Goal: Information Seeking & Learning: Find specific page/section

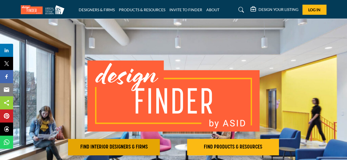
click at [122, 151] on button "FIND INTERIOR DESIGNERS & FIRMS" at bounding box center [114, 147] width 92 height 16
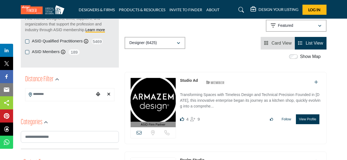
scroll to position [109, 0]
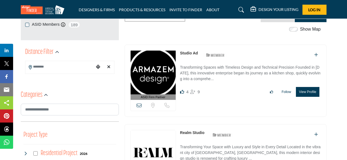
click at [98, 67] on icon "Choose your current location" at bounding box center [98, 66] width 4 height 4
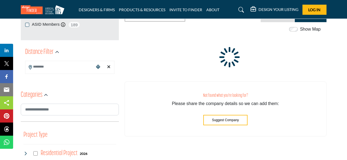
click at [98, 67] on icon "Choose your current location" at bounding box center [98, 66] width 4 height 4
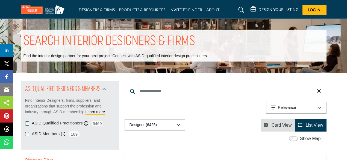
click at [32, 11] on img at bounding box center [44, 9] width 46 height 9
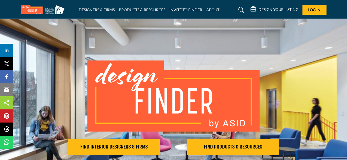
scroll to position [27, 0]
